Goal: Transaction & Acquisition: Subscribe to service/newsletter

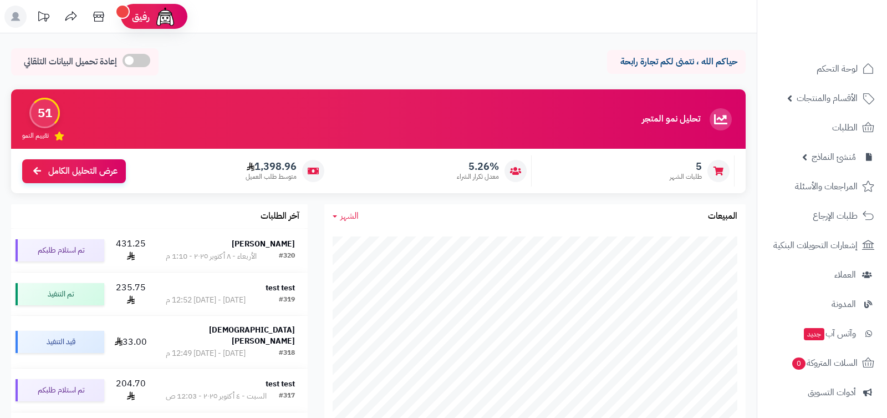
click at [21, 19] on rect at bounding box center [15, 17] width 22 height 22
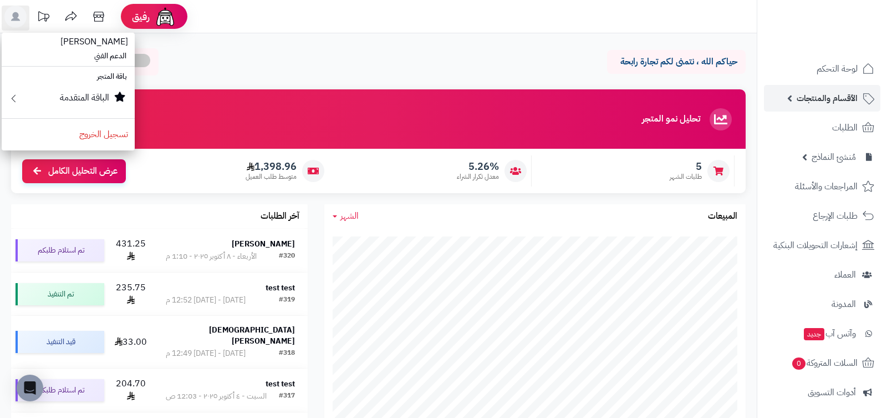
click at [822, 86] on link "الأقسام والمنتجات" at bounding box center [822, 98] width 116 height 27
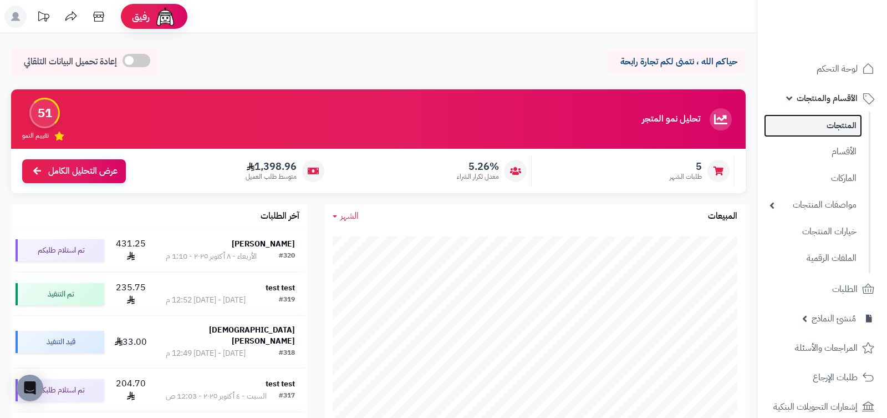
click at [808, 129] on link "المنتجات" at bounding box center [813, 125] width 98 height 23
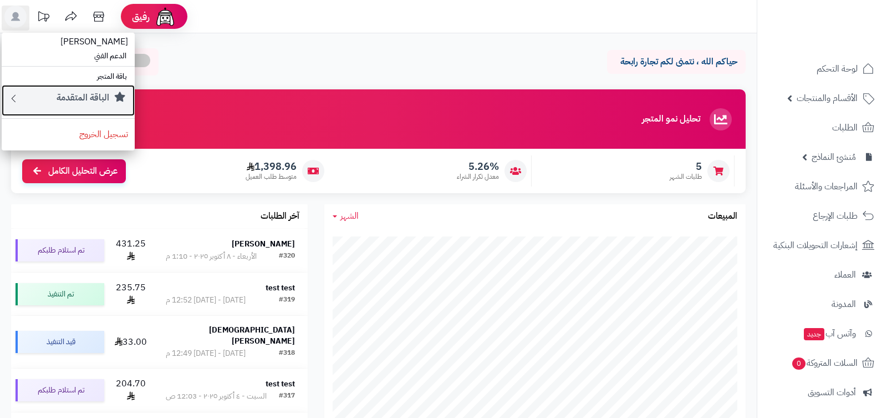
click at [107, 91] on small "الباقة المتقدمة" at bounding box center [83, 97] width 53 height 13
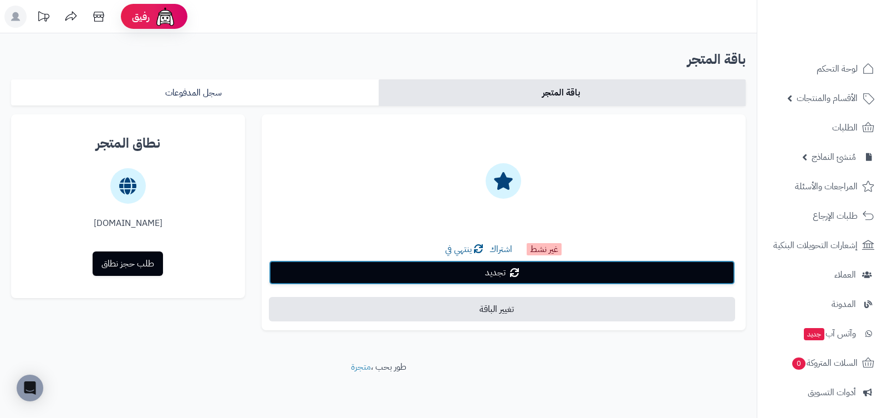
click at [469, 267] on link "تجديد" at bounding box center [502, 272] width 466 height 24
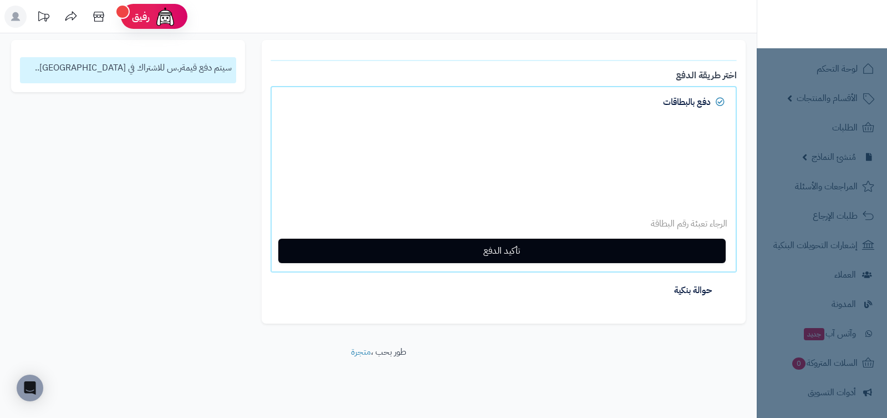
click at [624, 82] on div "يجب اختيار المدة للباقة الأساسية × اختر طريقة الدفع دفع بالبطاقات الرجاء تعبئة …" at bounding box center [504, 181] width 484 height 283
click at [710, 220] on p "الرجاء تعبئة إسم حامل البطاقة" at bounding box center [503, 223] width 447 height 13
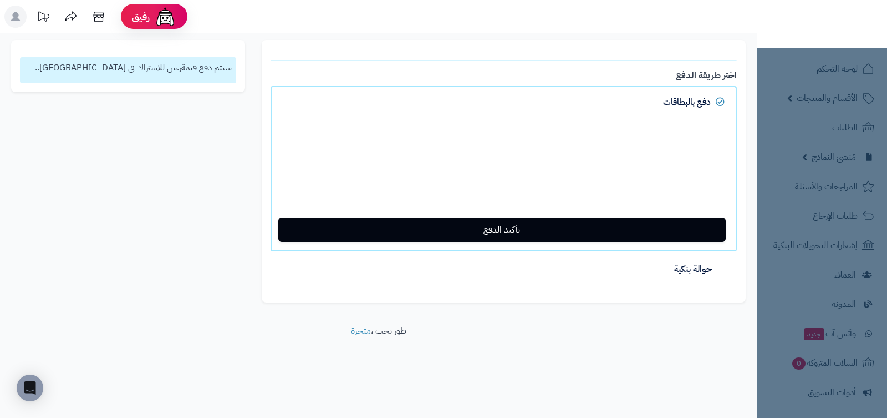
click at [461, 69] on div "يجب اختيار المدة للباقة الأساسية × اختر طريقة الدفع دفع بالبطاقات تأكيد الدفع ح…" at bounding box center [504, 171] width 484 height 262
click at [776, 90] on nav "لوحة التحكم الأقسام والمنتجات المنتجات الأقسام الماركات مواصفات المنتجات مواصفا…" at bounding box center [822, 223] width 130 height 418
